Goal: Task Accomplishment & Management: Use online tool/utility

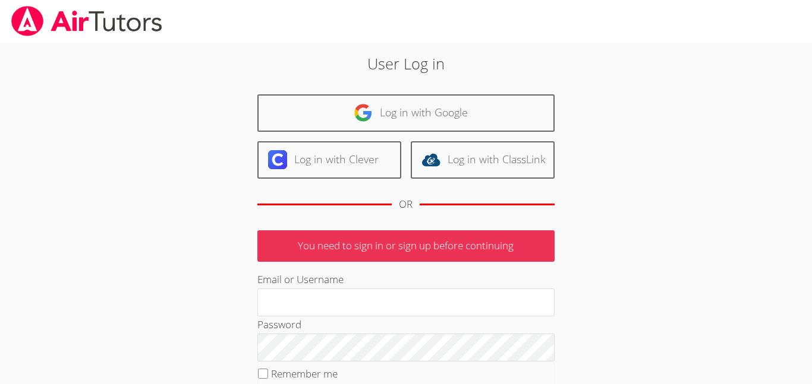
type input "[EMAIL_ADDRESS][DOMAIN_NAME]"
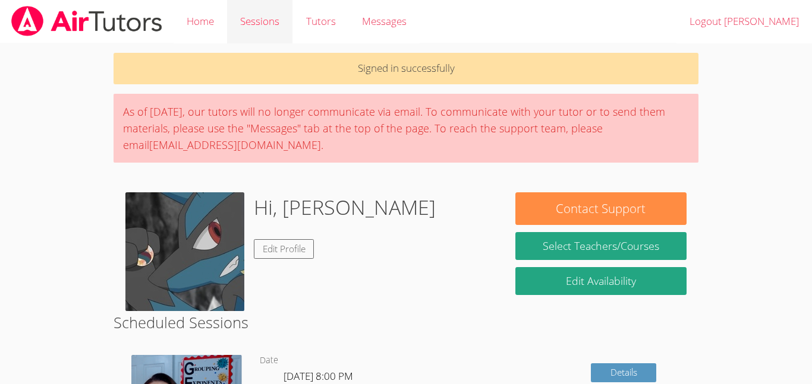
click at [253, 27] on link "Sessions" at bounding box center [259, 21] width 65 height 43
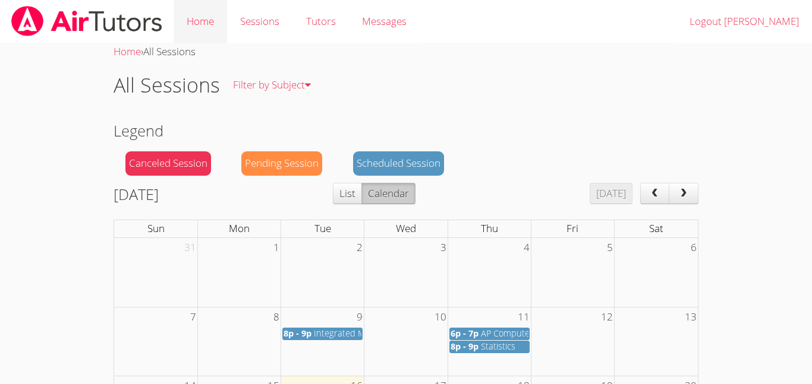
click at [214, 15] on link "Home" at bounding box center [200, 21] width 53 height 43
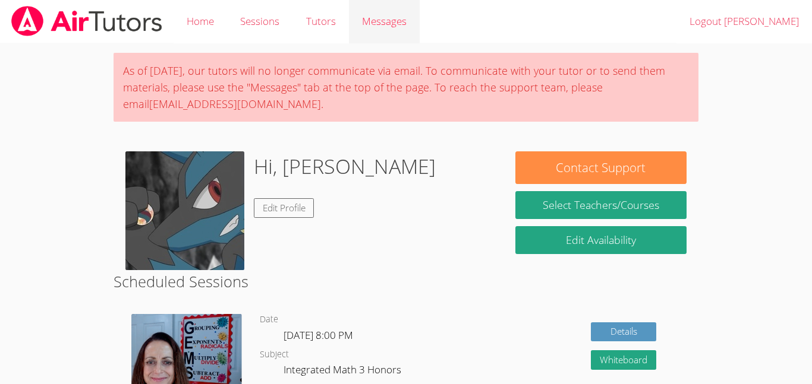
click at [390, 10] on link "Messages" at bounding box center [384, 21] width 71 height 43
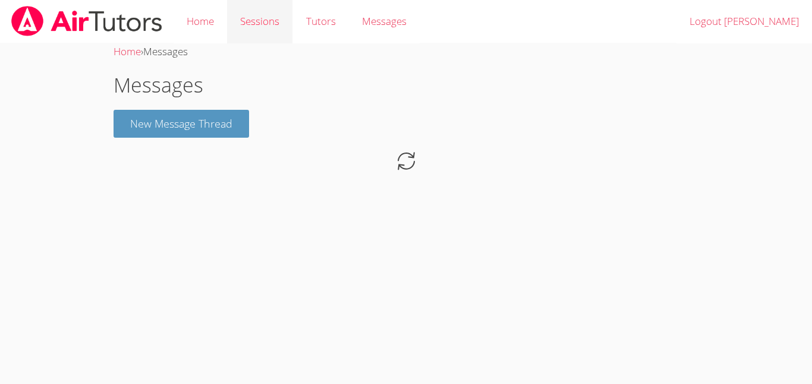
click at [285, 17] on link "Sessions" at bounding box center [259, 21] width 65 height 43
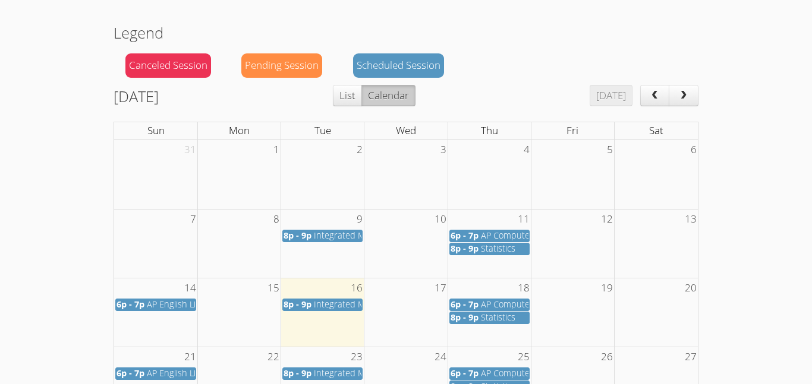
scroll to position [100, 0]
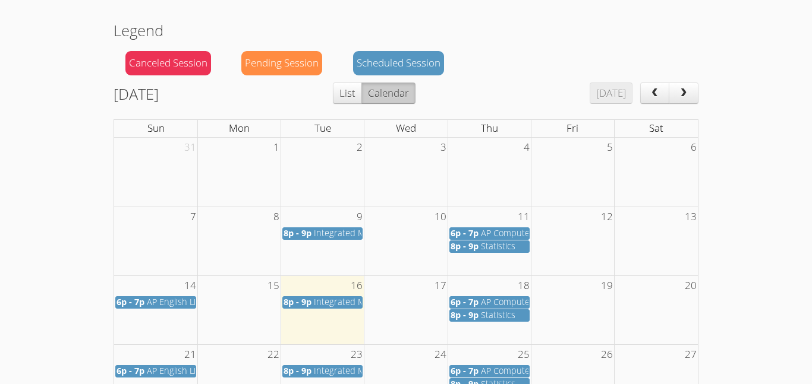
click at [187, 304] on span "AP English Lit and Comp" at bounding box center [194, 302] width 95 height 11
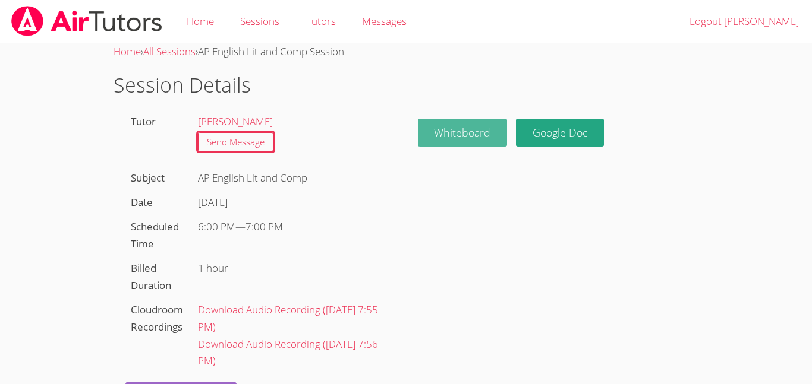
click at [442, 133] on button "Whiteboard" at bounding box center [463, 133] width 90 height 28
click at [397, 181] on div "Tutor John Simms Send Message Subject AP English Lit and Comp Date Sun Sep 14 S…" at bounding box center [259, 260] width 292 height 301
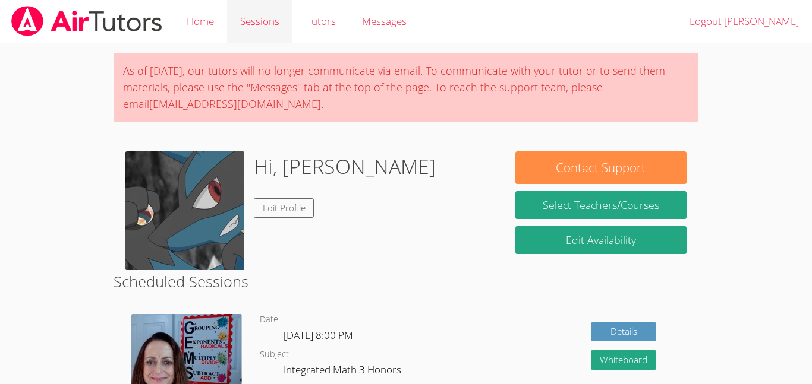
click at [263, 24] on link "Sessions" at bounding box center [259, 21] width 65 height 43
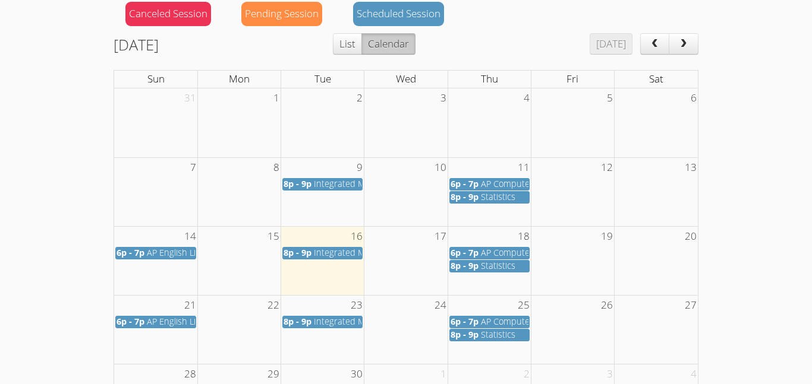
scroll to position [153, 0]
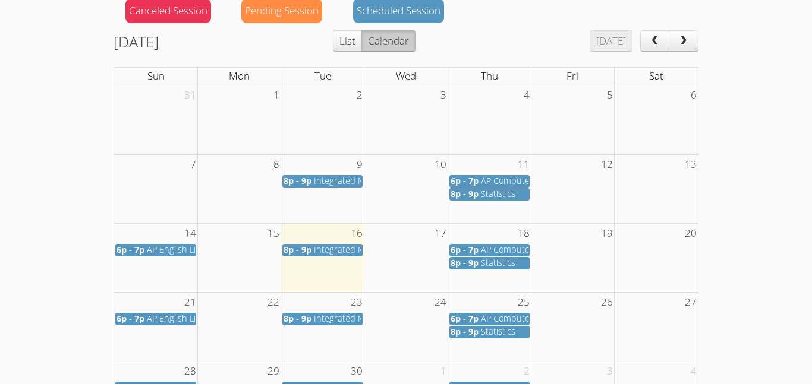
click at [154, 253] on span "AP English Lit and Comp" at bounding box center [194, 249] width 95 height 11
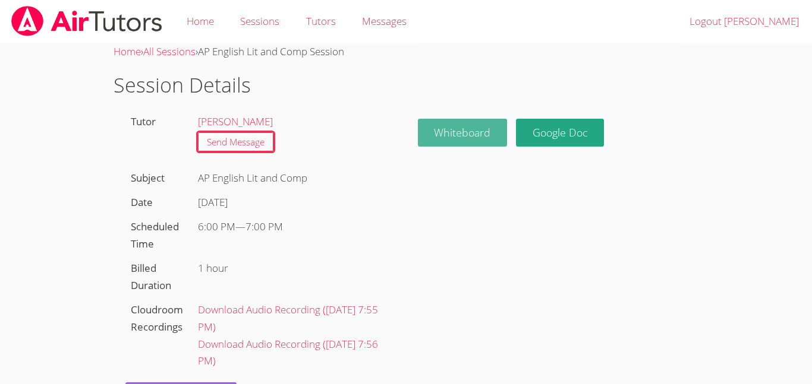
click at [450, 130] on button "Whiteboard" at bounding box center [463, 133] width 90 height 28
